Goal: Information Seeking & Learning: Learn about a topic

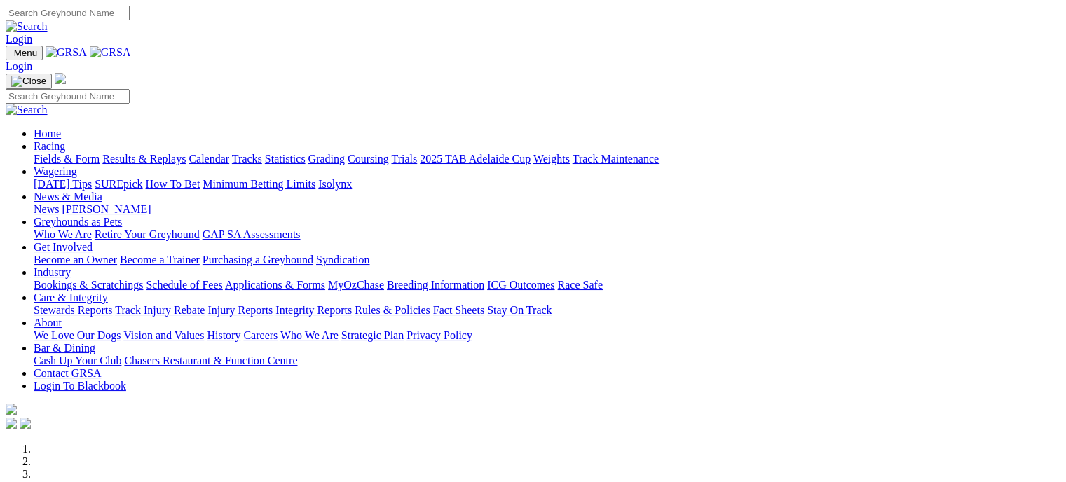
click at [57, 153] on link "Fields & Form" at bounding box center [67, 159] width 66 height 12
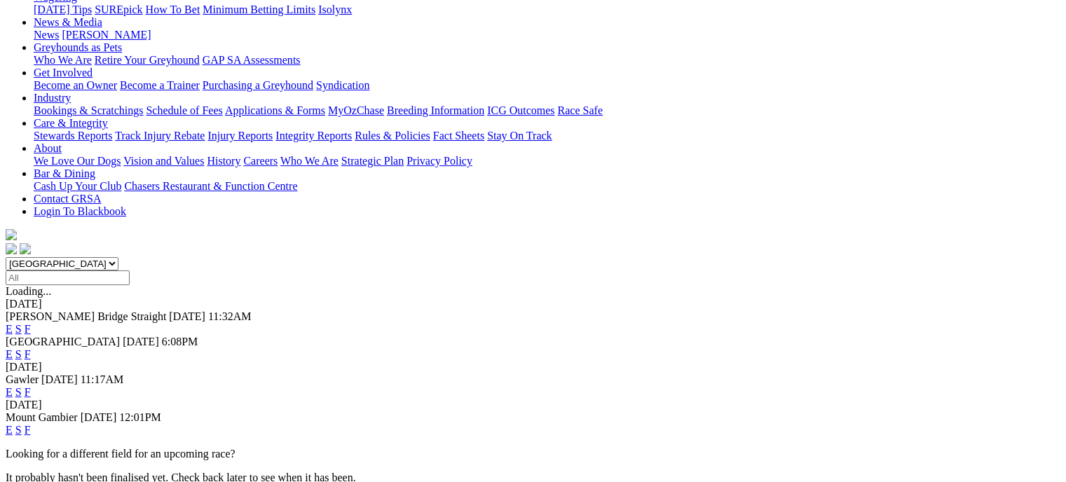
scroll to position [203, 0]
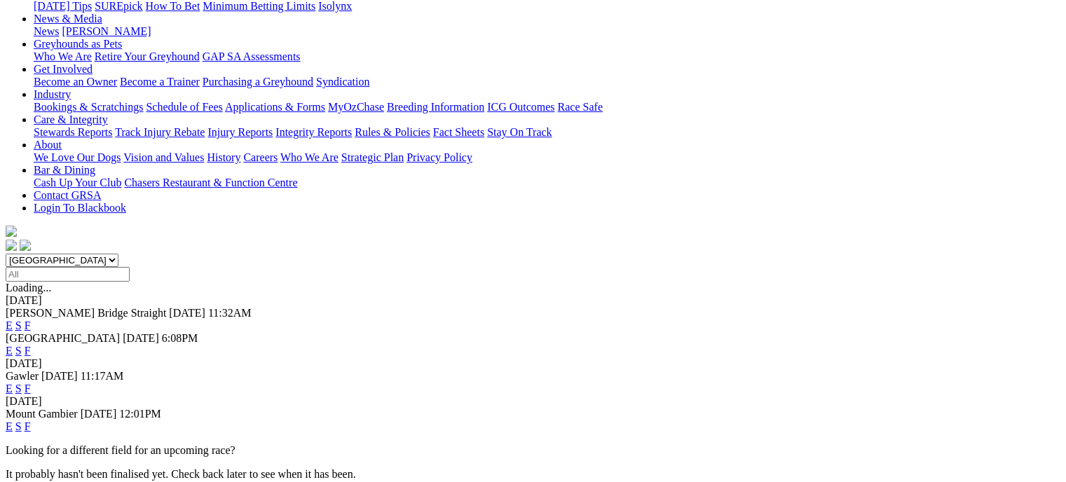
click at [31, 383] on link "F" at bounding box center [28, 389] width 6 height 12
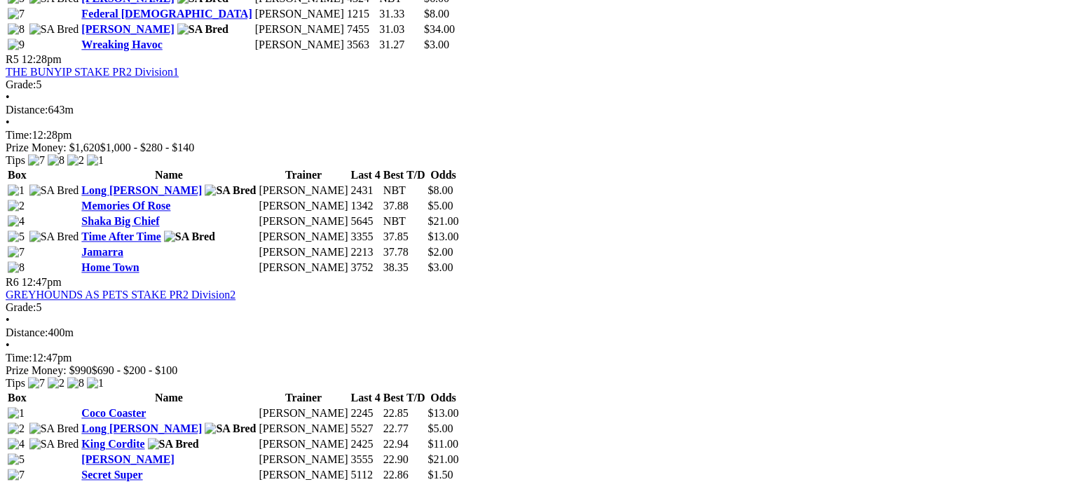
scroll to position [1554, 0]
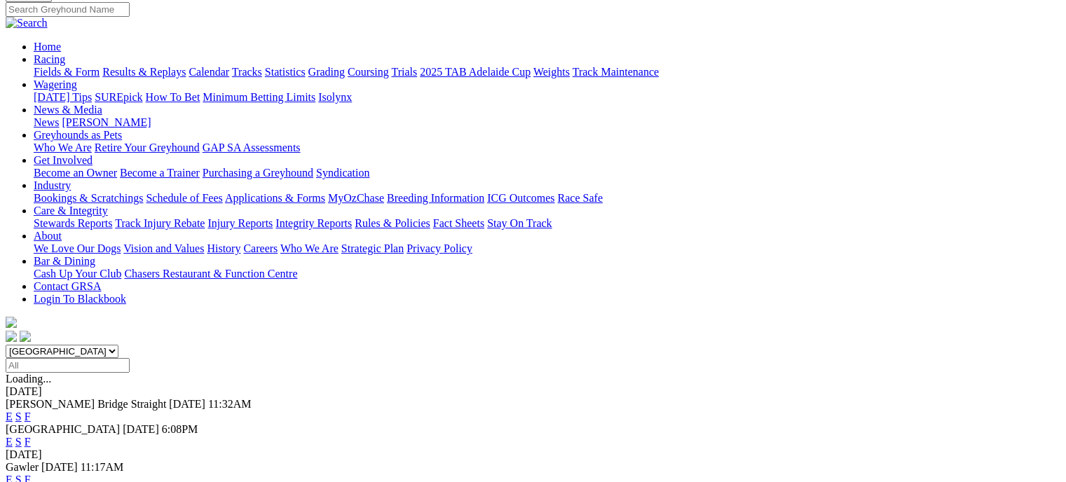
scroll to position [109, 0]
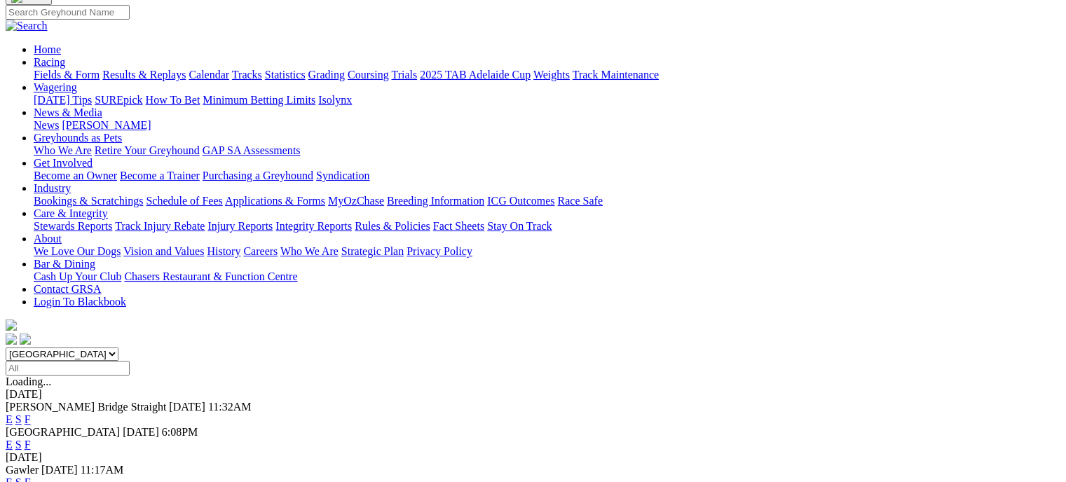
click at [31, 439] on link "F" at bounding box center [28, 445] width 6 height 12
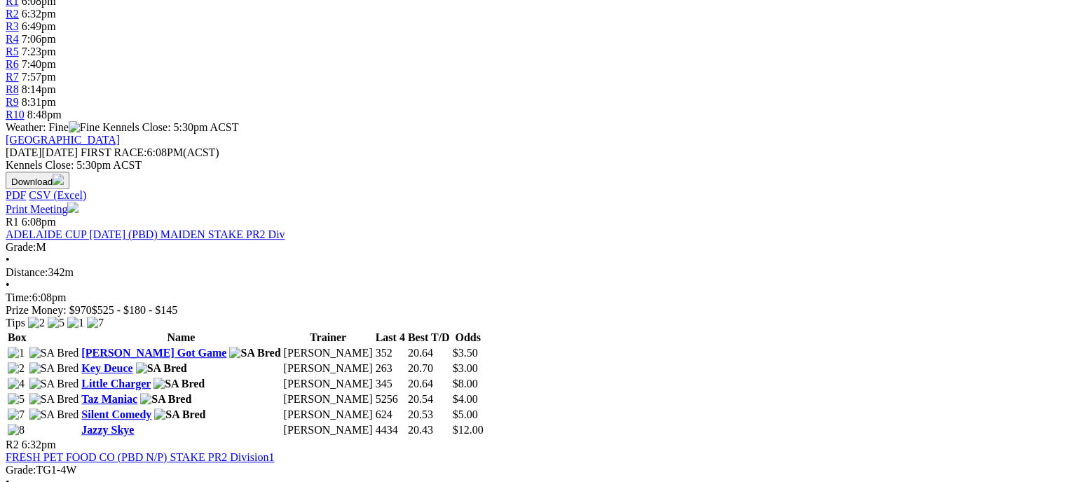
scroll to position [506, 0]
